Goal: Task Accomplishment & Management: Use online tool/utility

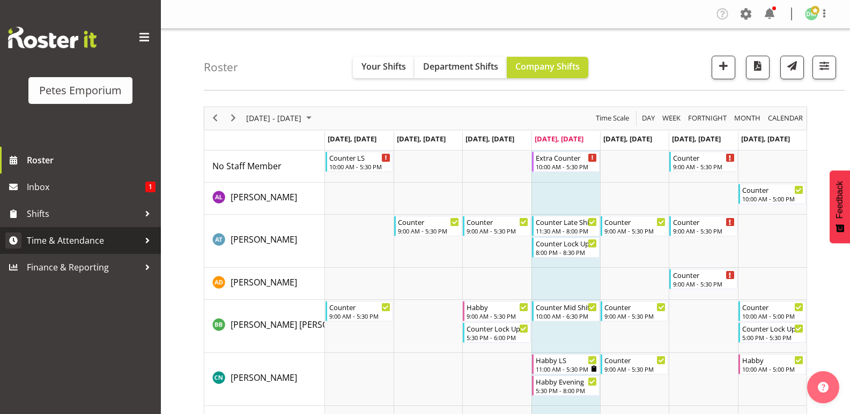
click at [85, 236] on span "Time & Attendance" at bounding box center [83, 241] width 113 height 16
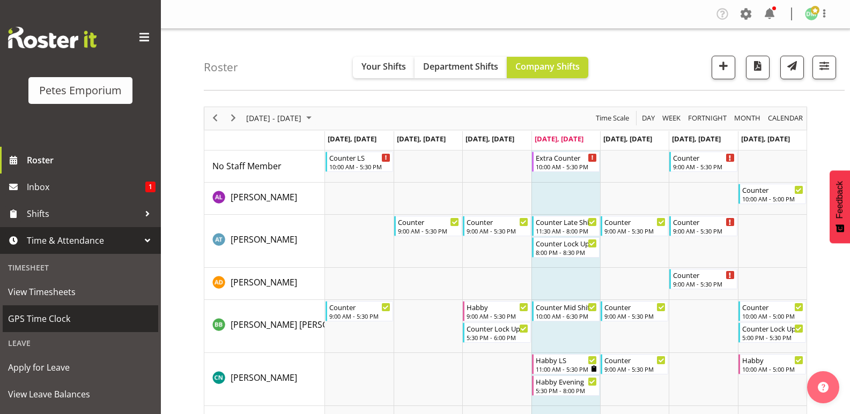
click at [54, 317] on span "GPS Time Clock" at bounding box center [80, 319] width 145 height 16
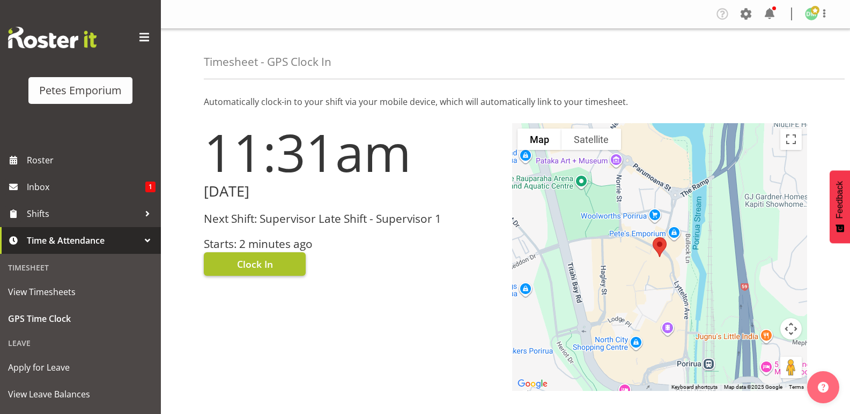
click at [267, 263] on span "Clock In" at bounding box center [255, 264] width 36 height 14
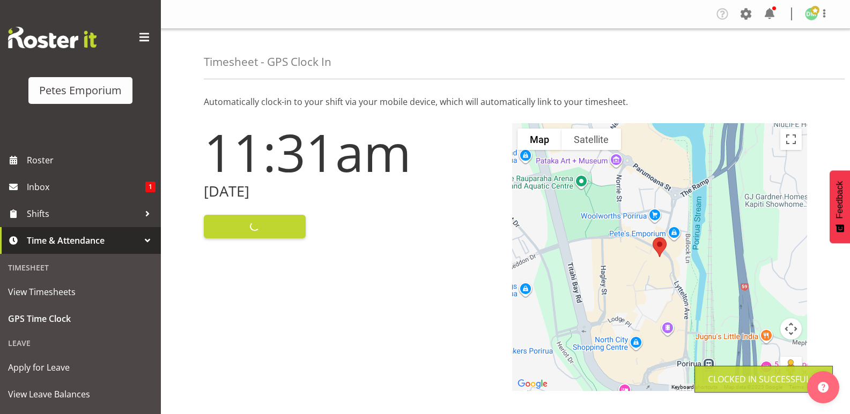
click at [815, 10] on span at bounding box center [815, 10] width 9 height 9
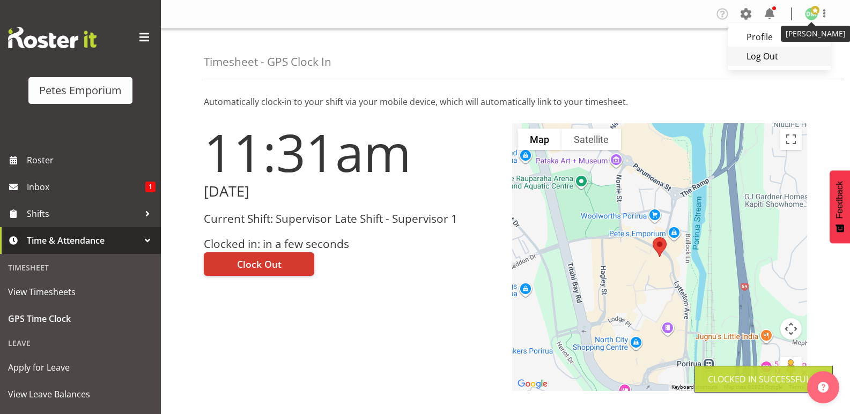
click at [769, 60] on link "Log Out" at bounding box center [778, 56] width 103 height 19
